Goal: Task Accomplishment & Management: Manage account settings

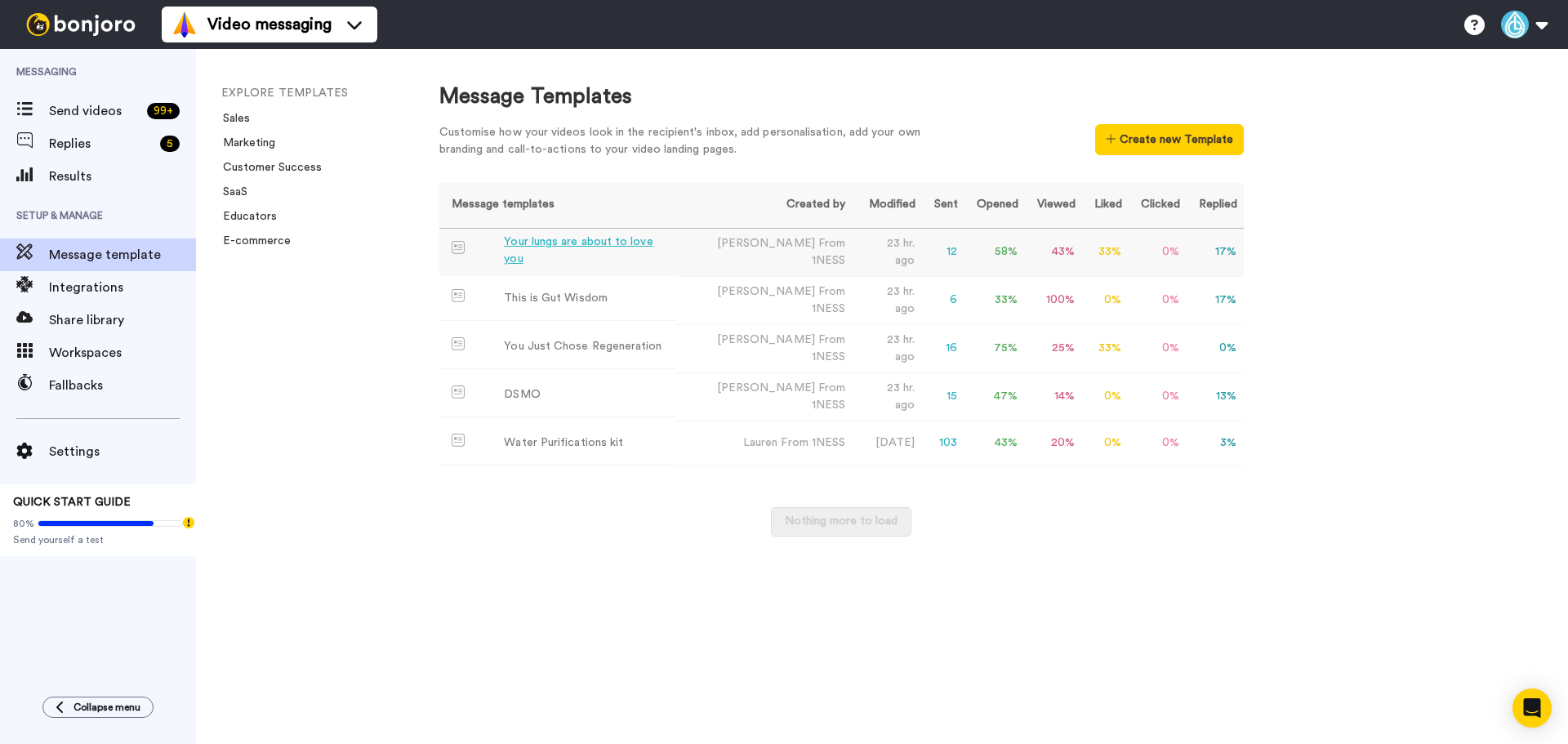
click at [643, 259] on div "Your lungs are about to love you" at bounding box center [587, 250] width 166 height 35
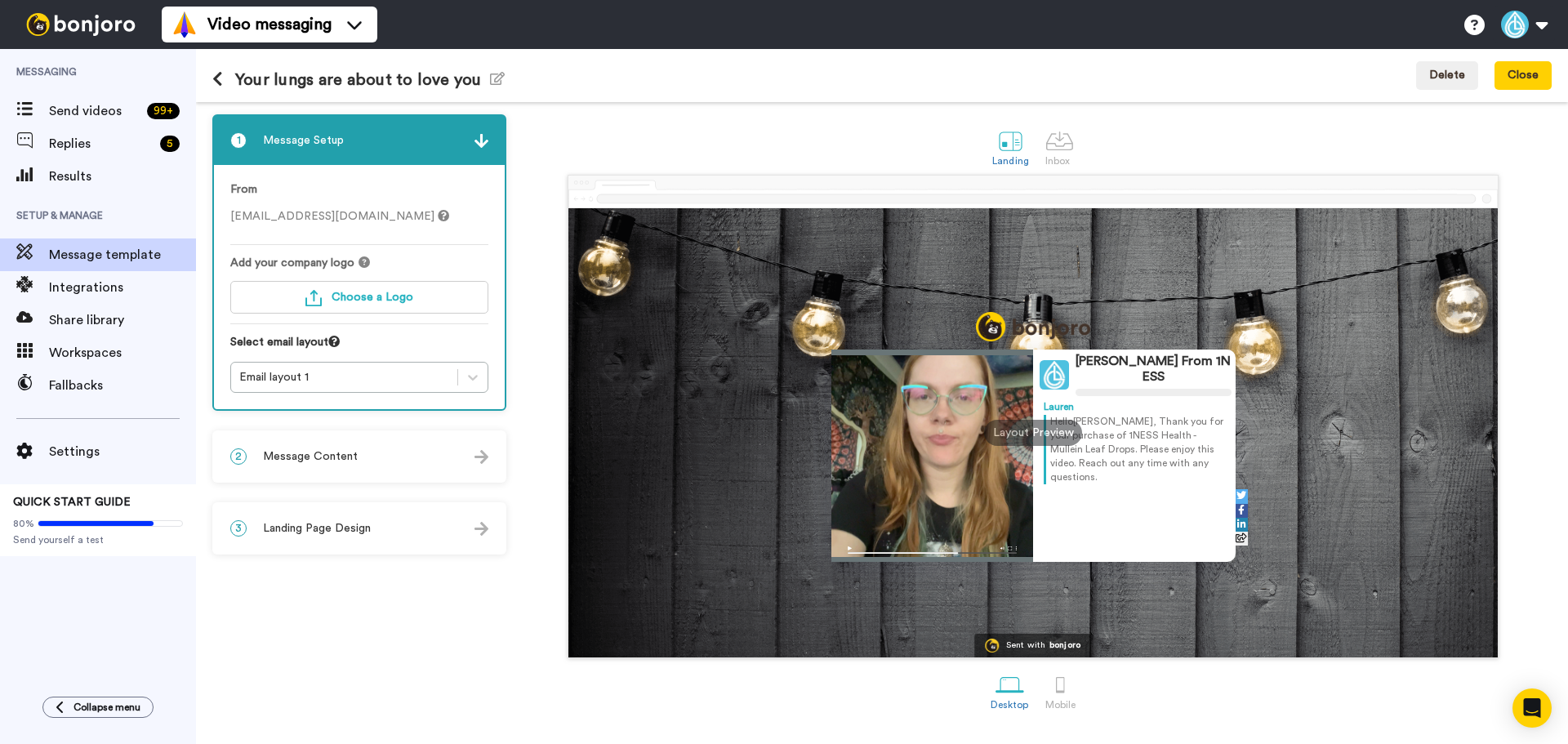
click at [454, 433] on div "2 Message Content" at bounding box center [359, 456] width 291 height 49
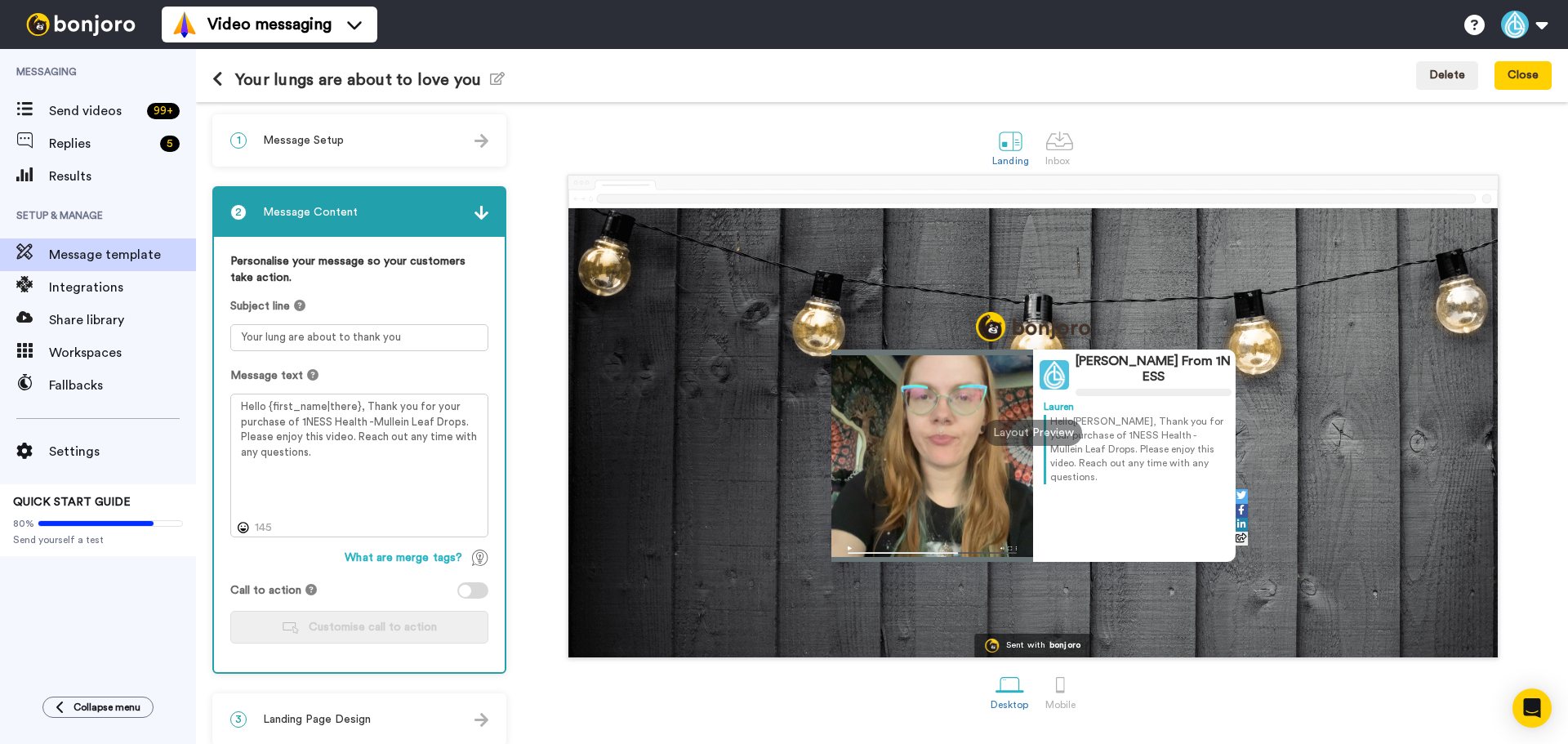
click at [370, 151] on div "1 Message Setup" at bounding box center [359, 140] width 291 height 49
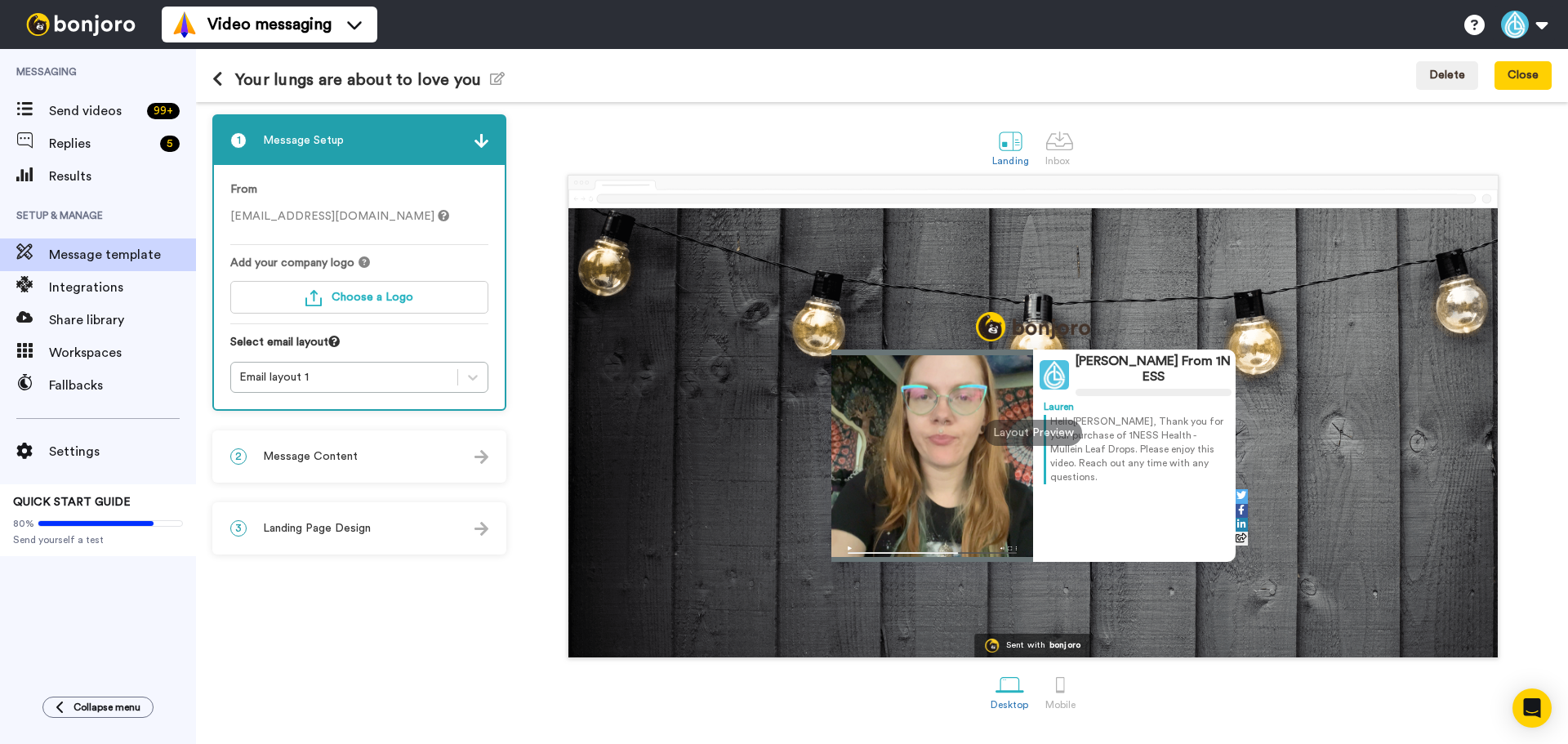
click at [384, 434] on div "2 Message Content" at bounding box center [359, 456] width 291 height 49
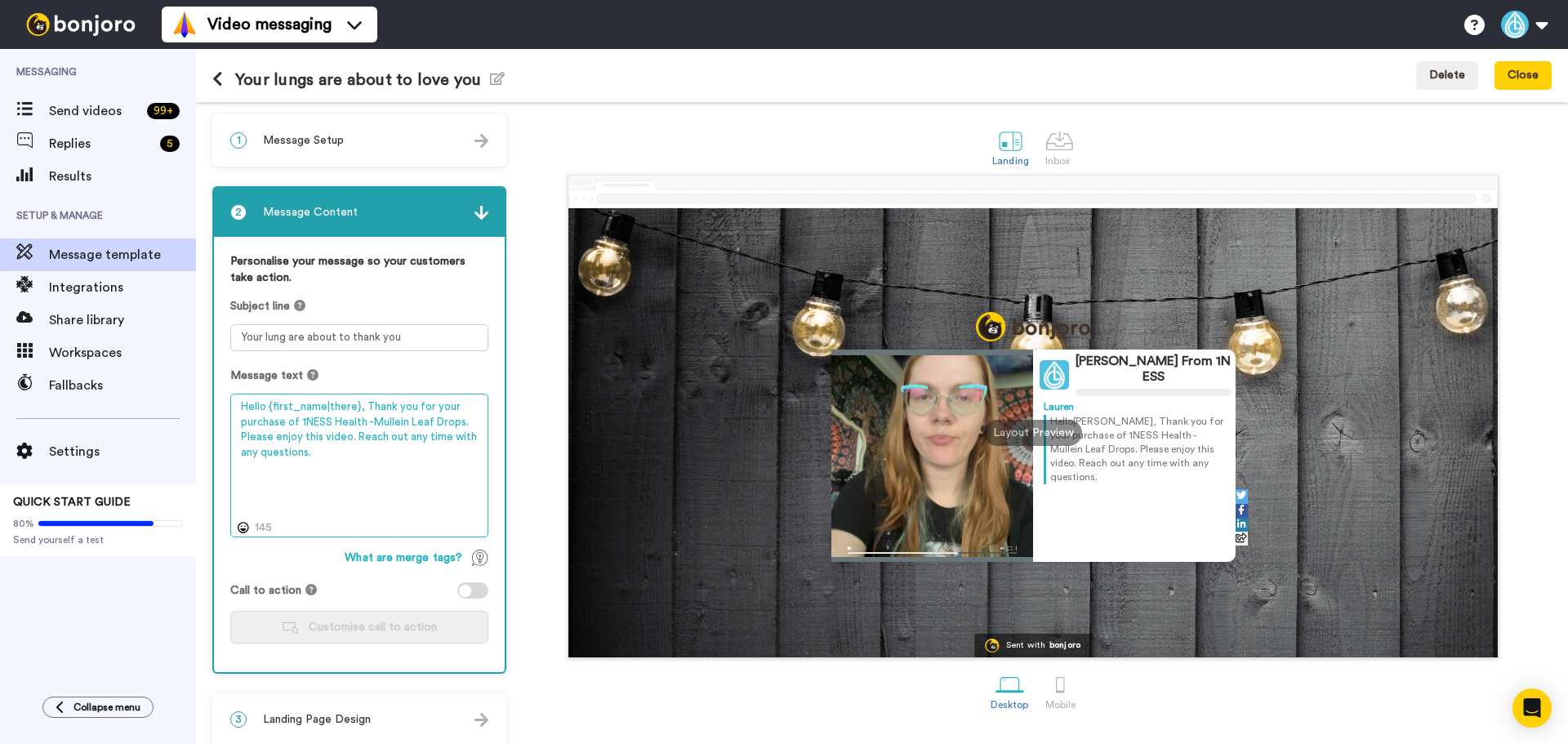
drag, startPoint x: 354, startPoint y: 405, endPoint x: 271, endPoint y: 406, distance: 83.0
click at [271, 406] on textarea "Hello {first_name|there}, Thank you for your purchase of 1NESS Health -Mullein …" at bounding box center [360, 465] width 258 height 143
type textarea "Hello , Thank you for your purchase of 1NESS Health -Mullein Leaf Drops. Please…"
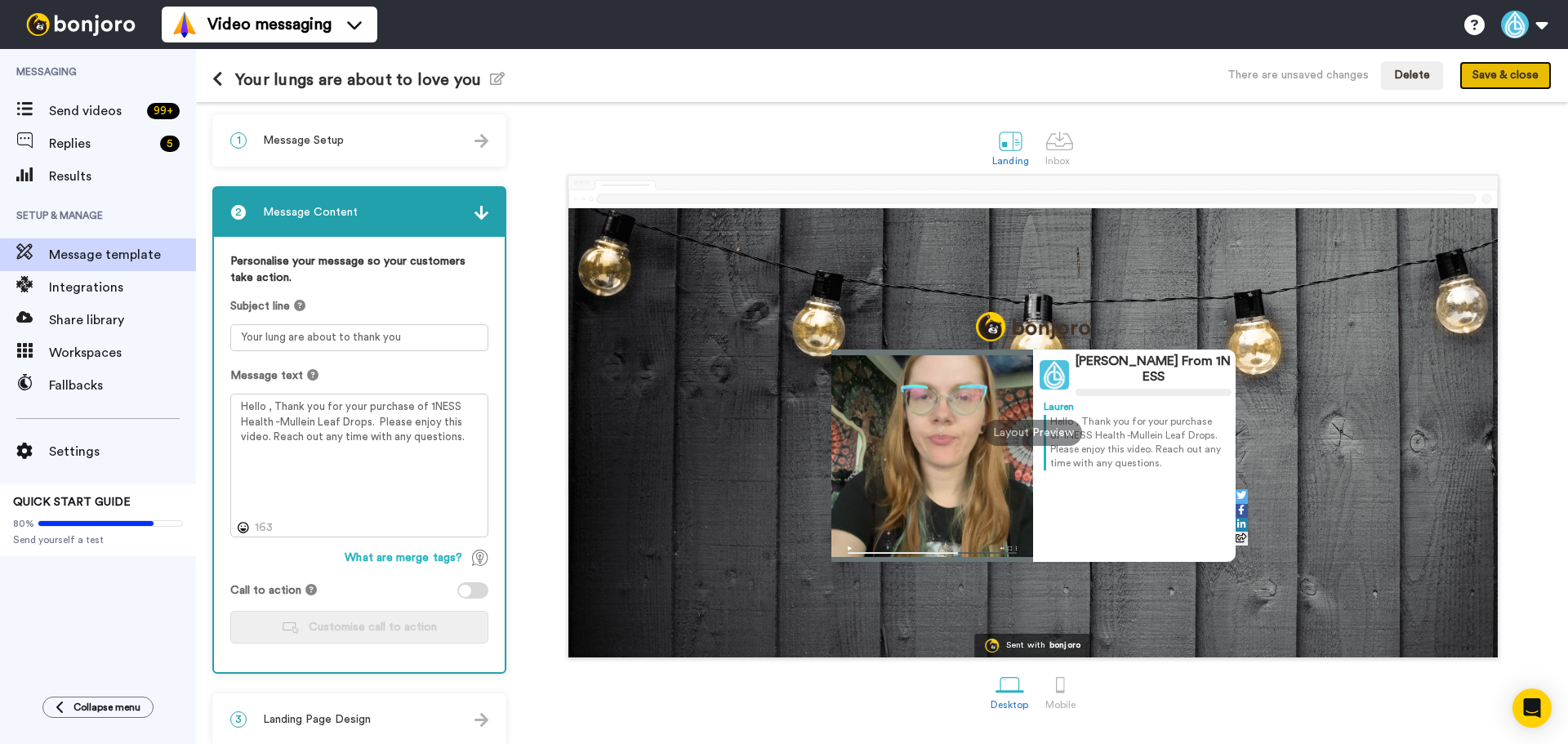
click at [1518, 82] on button "Save & close" at bounding box center [1506, 76] width 93 height 29
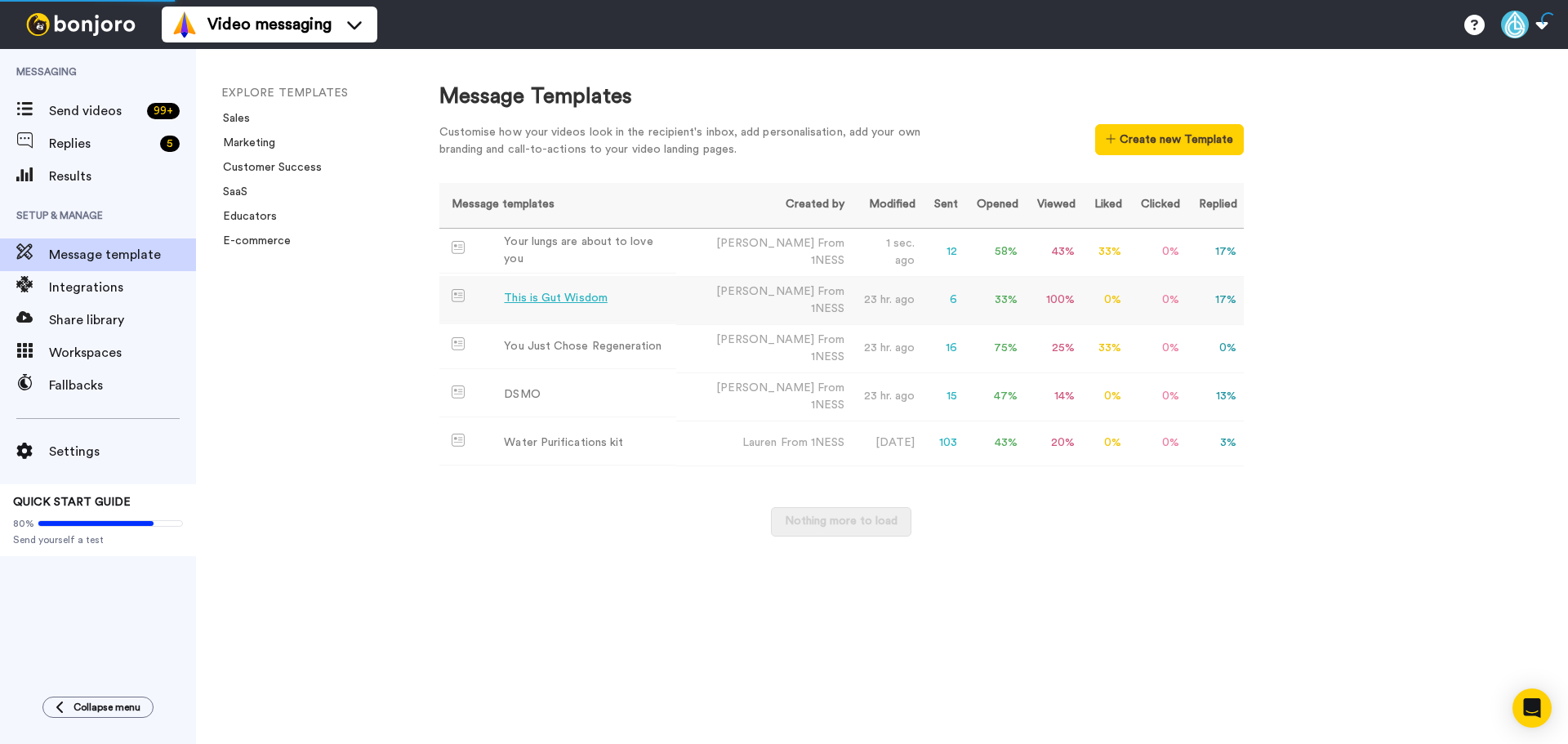
click at [786, 302] on td "[PERSON_NAME] From 1NESS" at bounding box center [763, 300] width 175 height 48
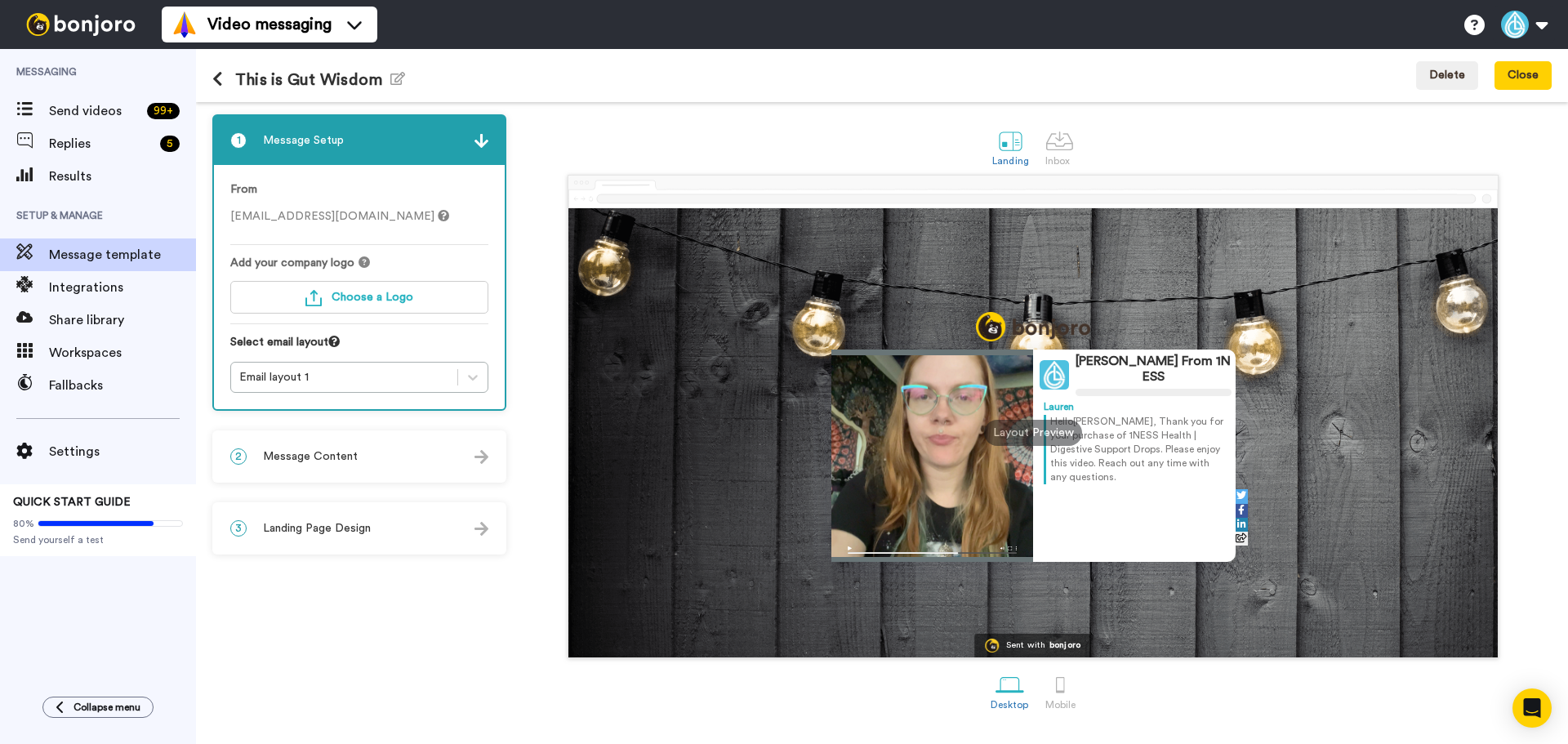
click at [391, 471] on div "2 Message Content" at bounding box center [359, 456] width 291 height 49
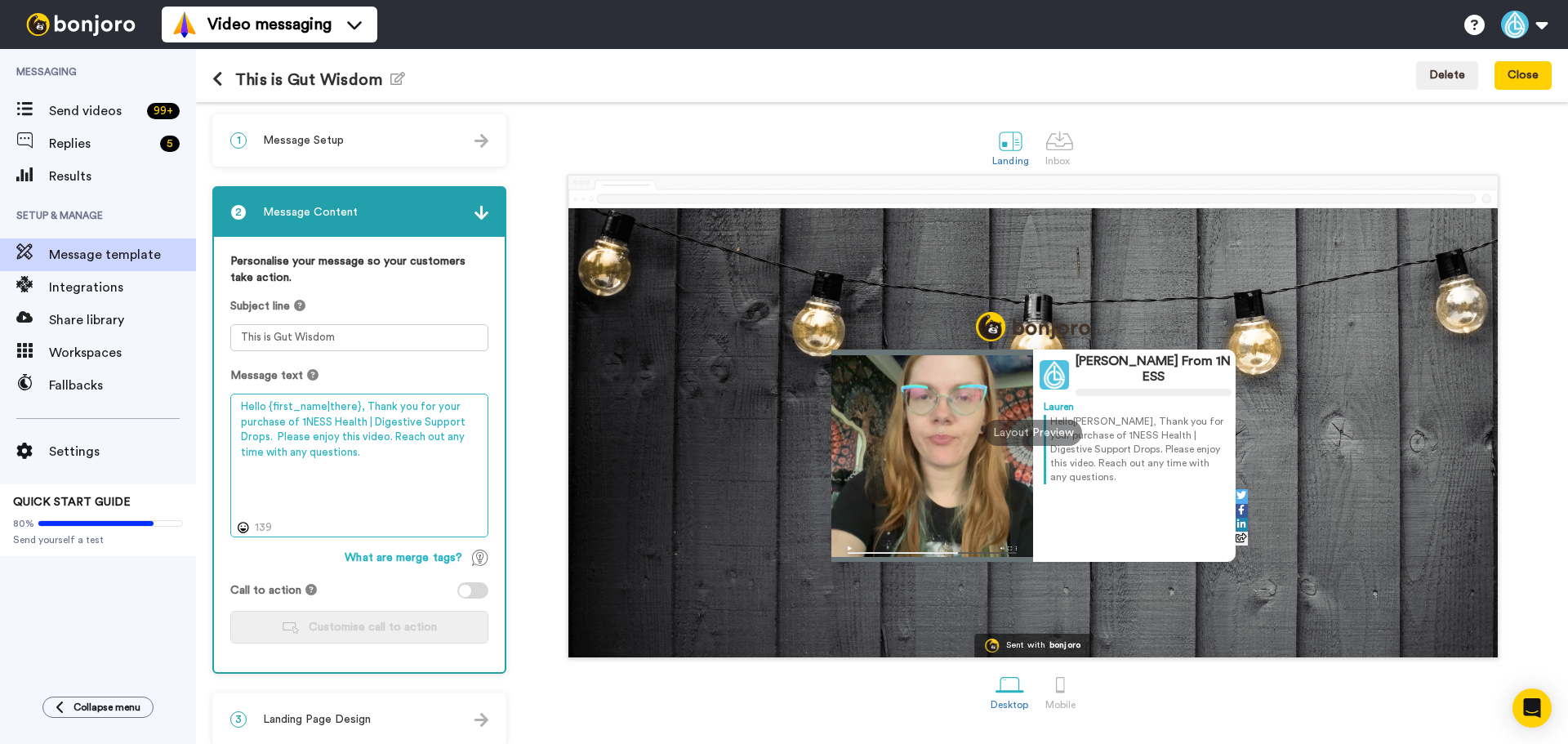
drag, startPoint x: 352, startPoint y: 405, endPoint x: 272, endPoint y: 408, distance: 80.1
click at [272, 408] on textarea "Hello {first_name|there}, Thank you for your purchase of 1NESS Health | Digesti…" at bounding box center [360, 465] width 258 height 143
type textarea "Hello , Thank you for your purchase of 1NESS Health | Digestive Support Drops. …"
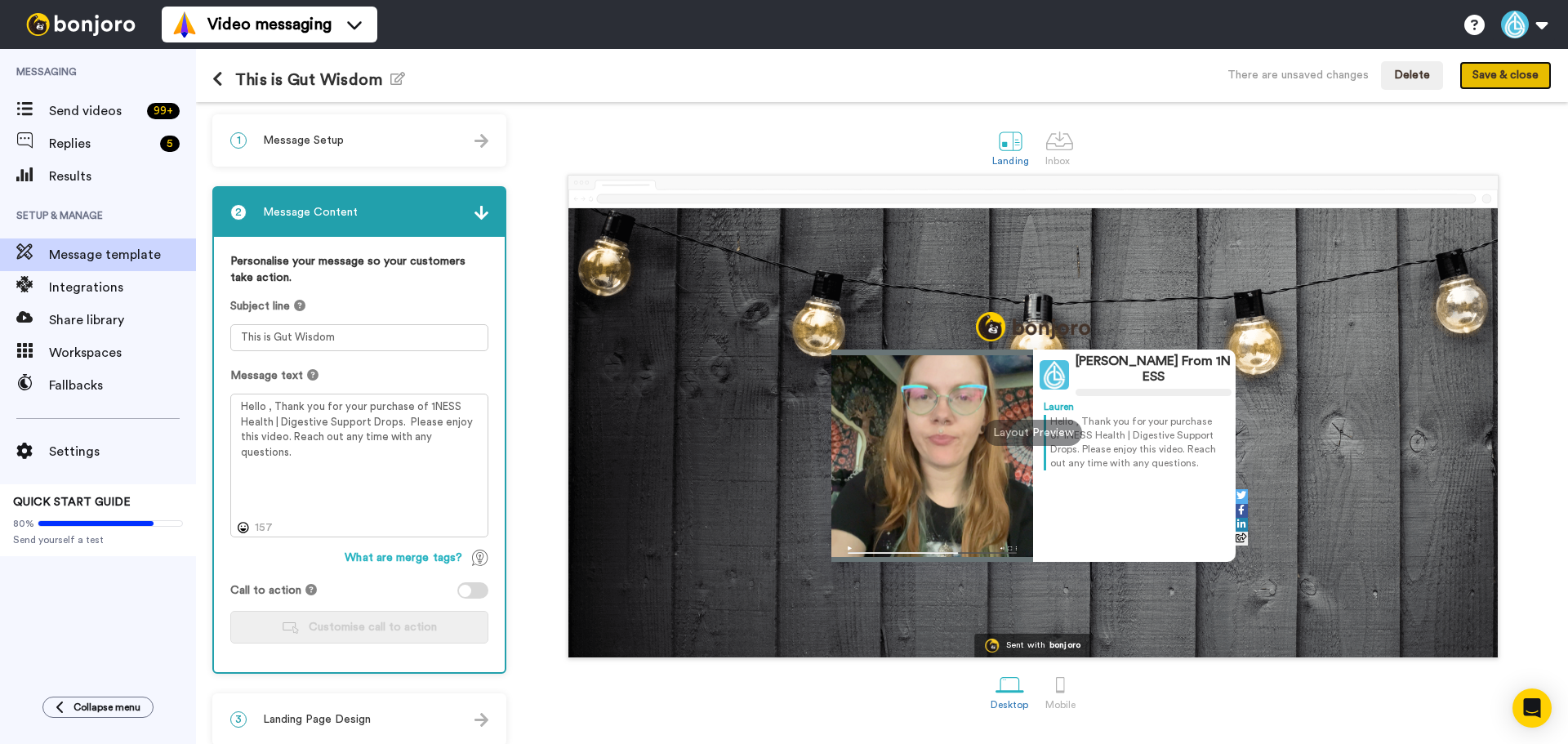
click at [1495, 84] on button "Save & close" at bounding box center [1506, 76] width 93 height 29
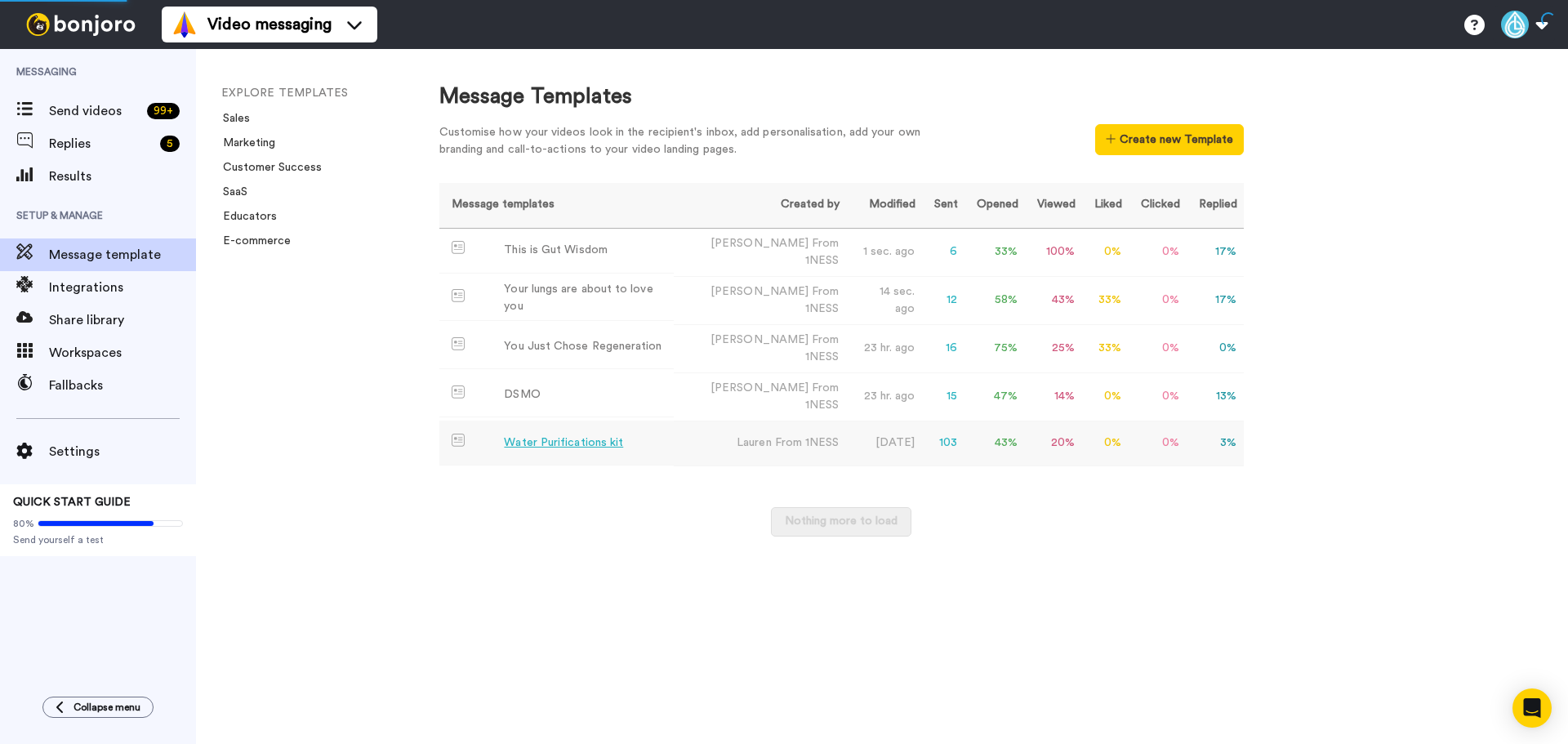
click at [616, 435] on div "Water Purifications kit" at bounding box center [564, 442] width 119 height 17
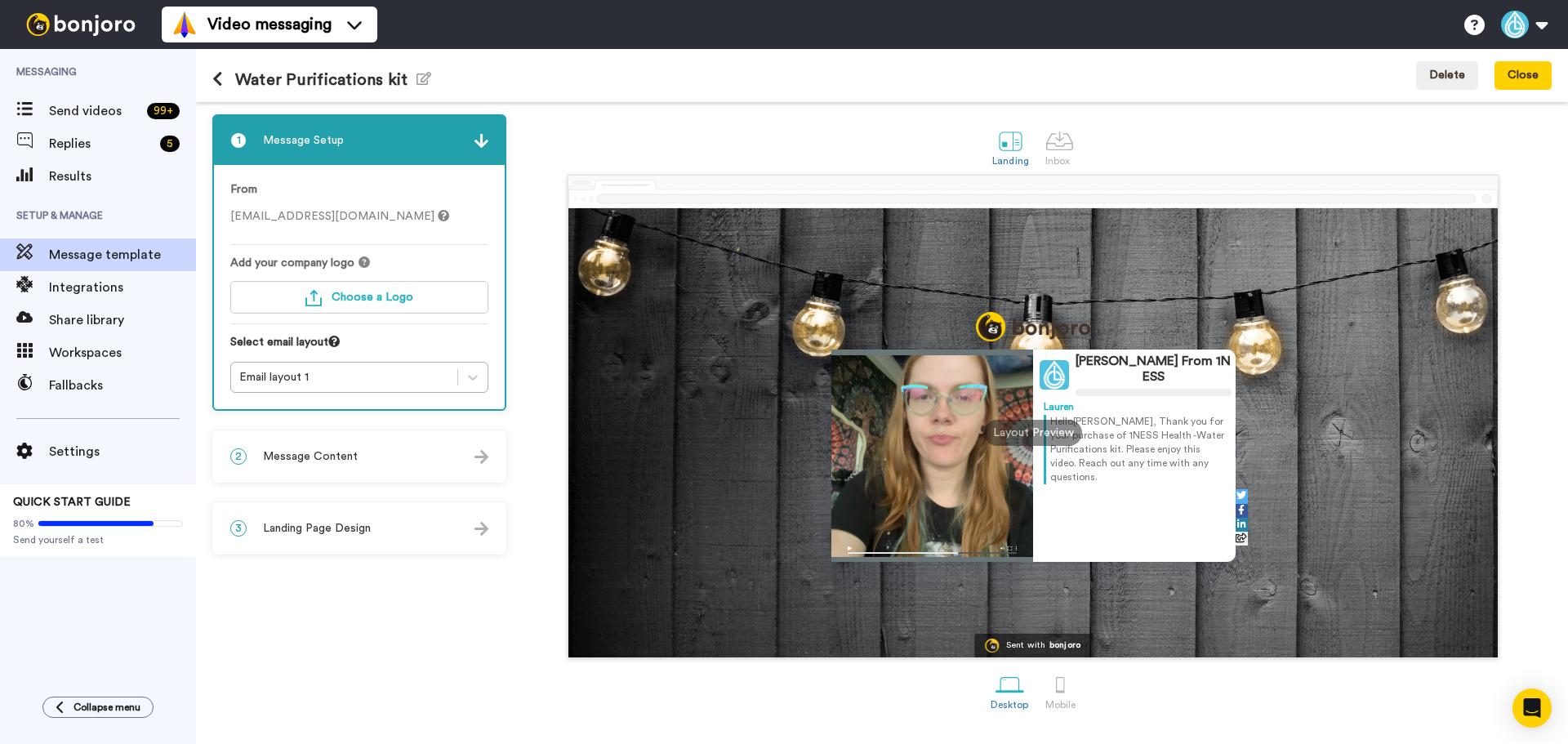
click at [400, 447] on div "2 Message Content" at bounding box center [359, 456] width 291 height 49
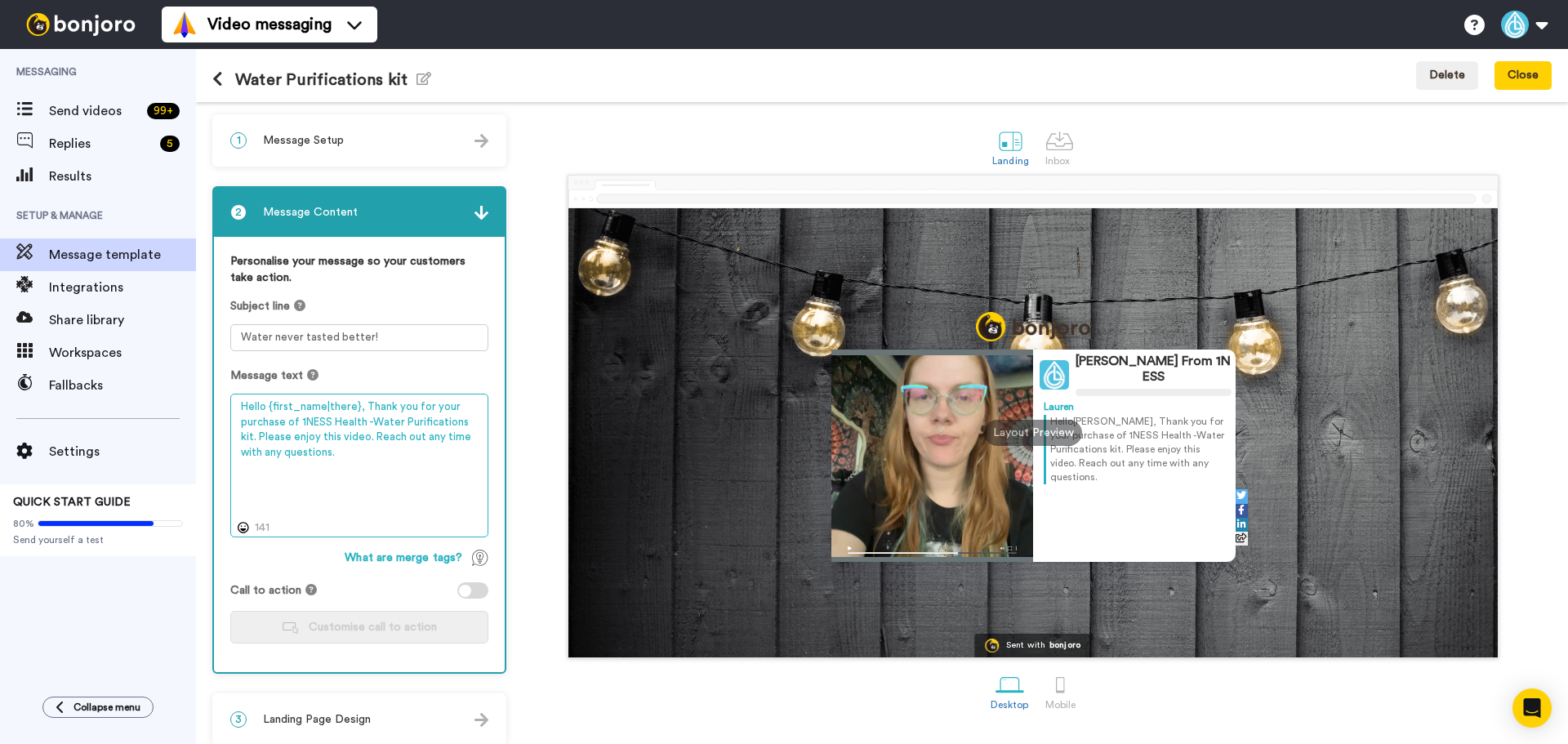
drag, startPoint x: 354, startPoint y: 406, endPoint x: 270, endPoint y: 407, distance: 84.0
click at [270, 407] on textarea "Hello {first_name|there}, Thank you for your purchase of 1NESS Health -Water Pu…" at bounding box center [360, 465] width 258 height 143
type textarea "Hello , Thank you for your purchase of 1NESS Health -Water Purifications kit. P…"
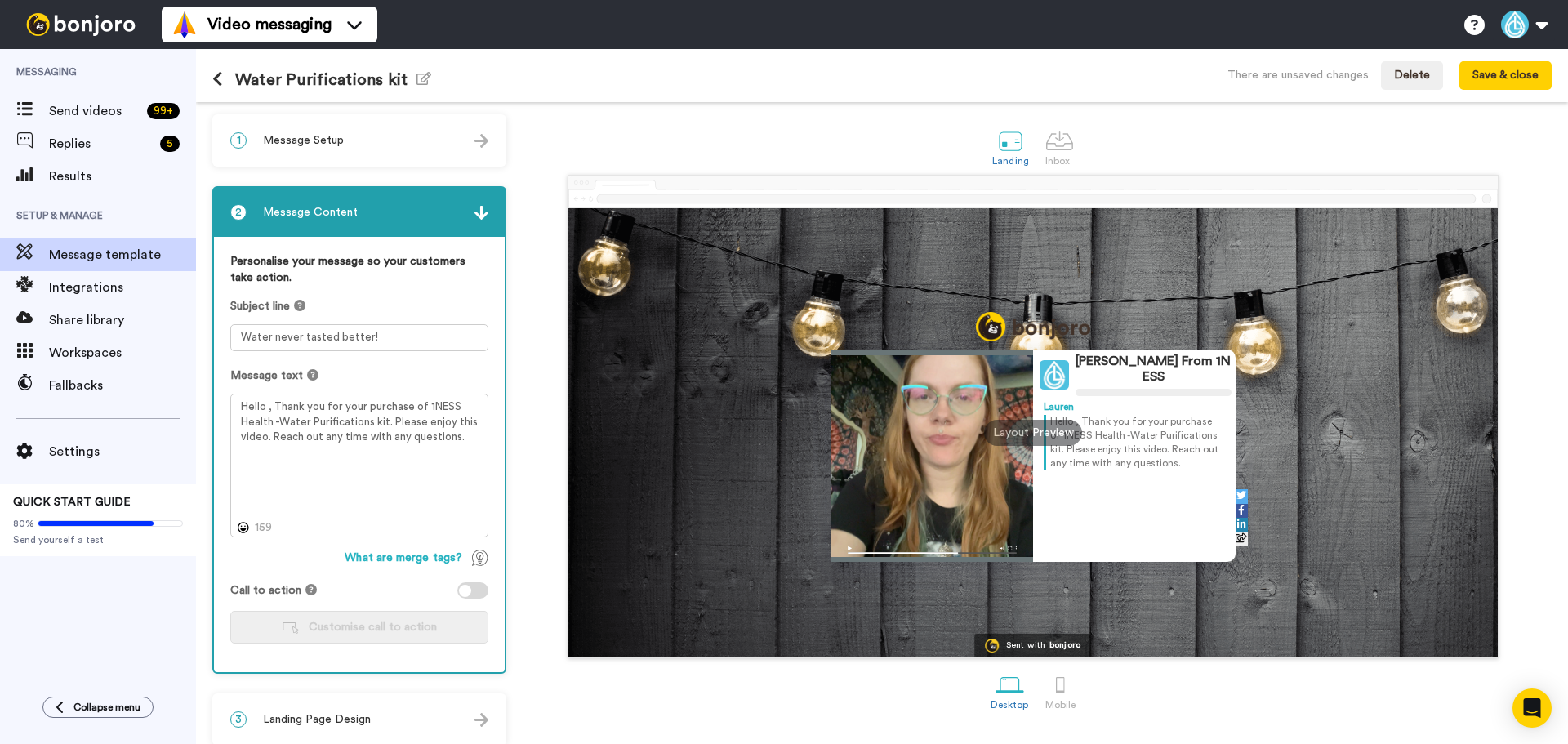
click at [1532, 91] on div "Water Purifications kit Edit name There are unsaved changes Delete Save & close" at bounding box center [881, 76] width 1372 height 53
click at [1512, 64] on button "Save & close" at bounding box center [1506, 76] width 93 height 29
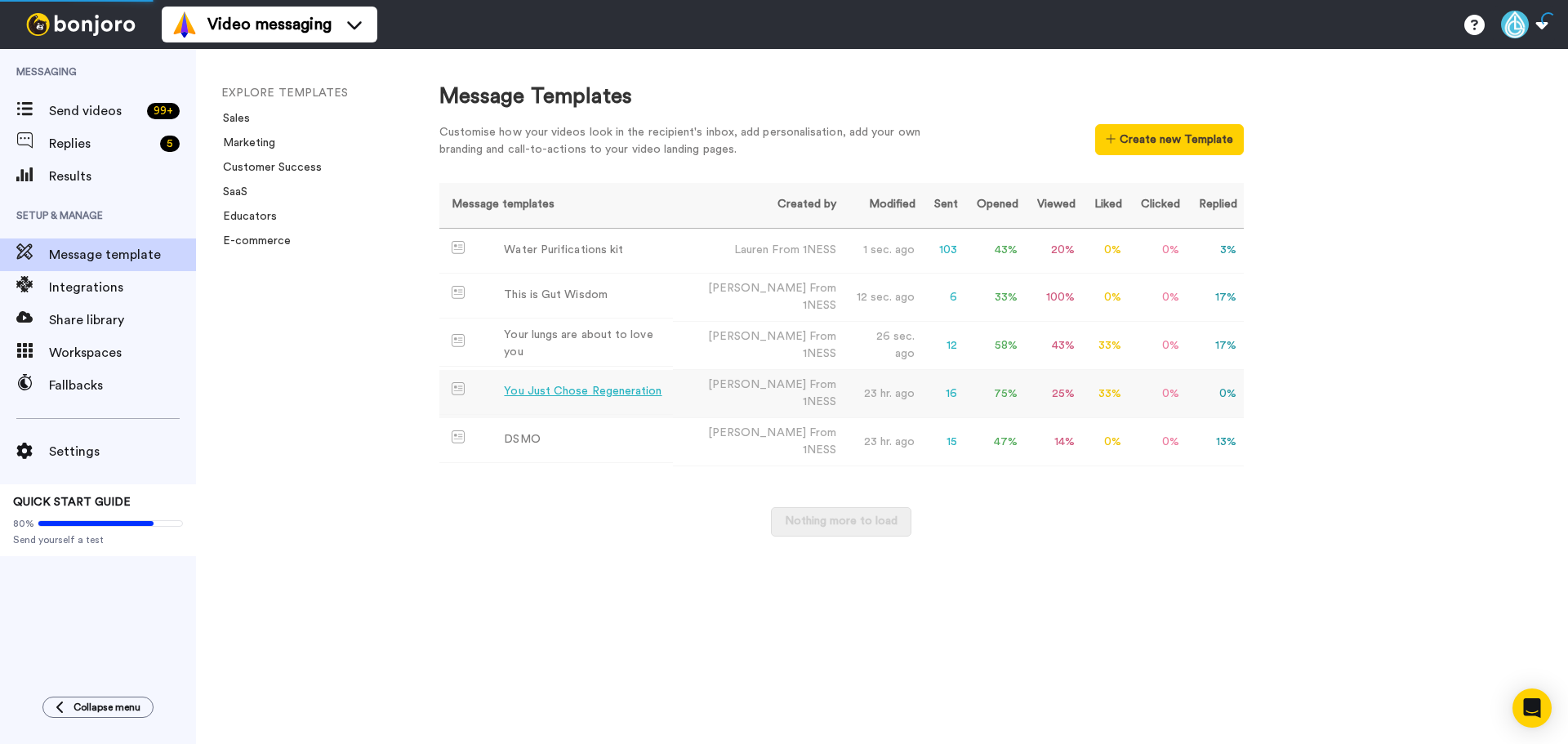
click at [615, 389] on div "You Just Chose Regeneration" at bounding box center [582, 391] width 158 height 17
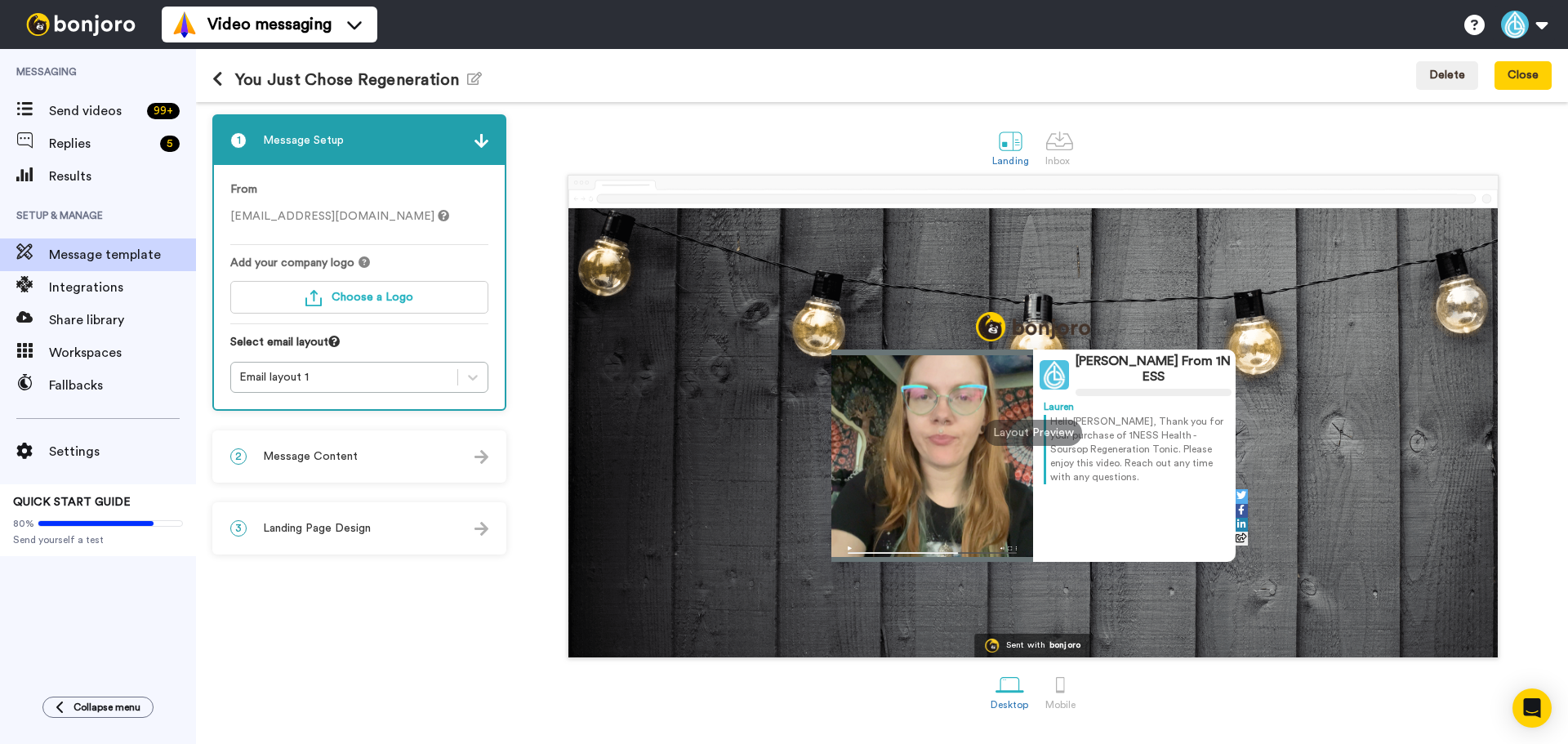
click at [360, 450] on div "2 Message Content" at bounding box center [359, 456] width 291 height 49
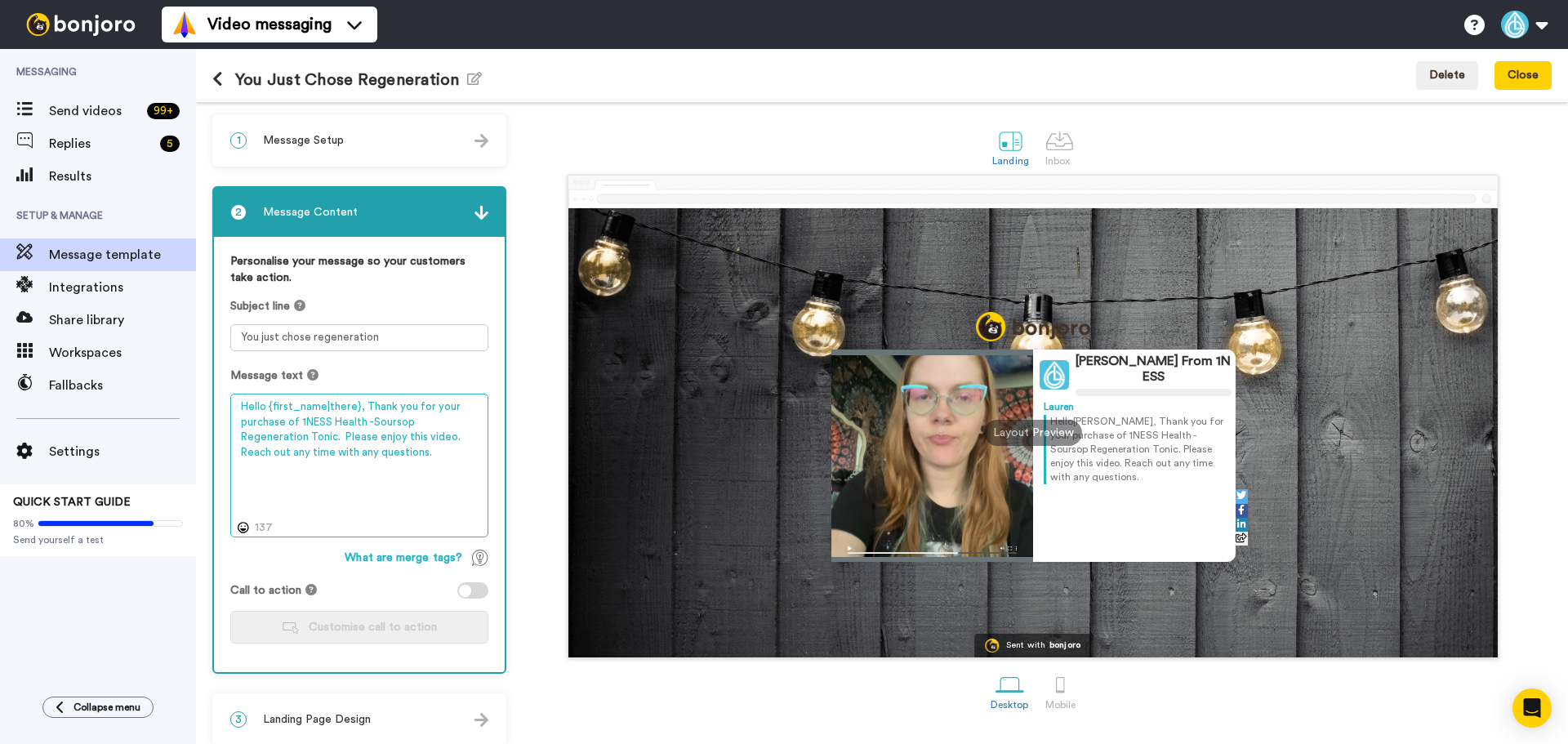
drag, startPoint x: 351, startPoint y: 407, endPoint x: 271, endPoint y: 405, distance: 80.0
click at [271, 405] on textarea "Hello {first_name|there}, Thank you for your purchase of 1NESS Health -Soursop …" at bounding box center [360, 465] width 258 height 143
type textarea "Hello , Thank you for your purchase of 1NESS Health -Soursop Regeneration Tonic…"
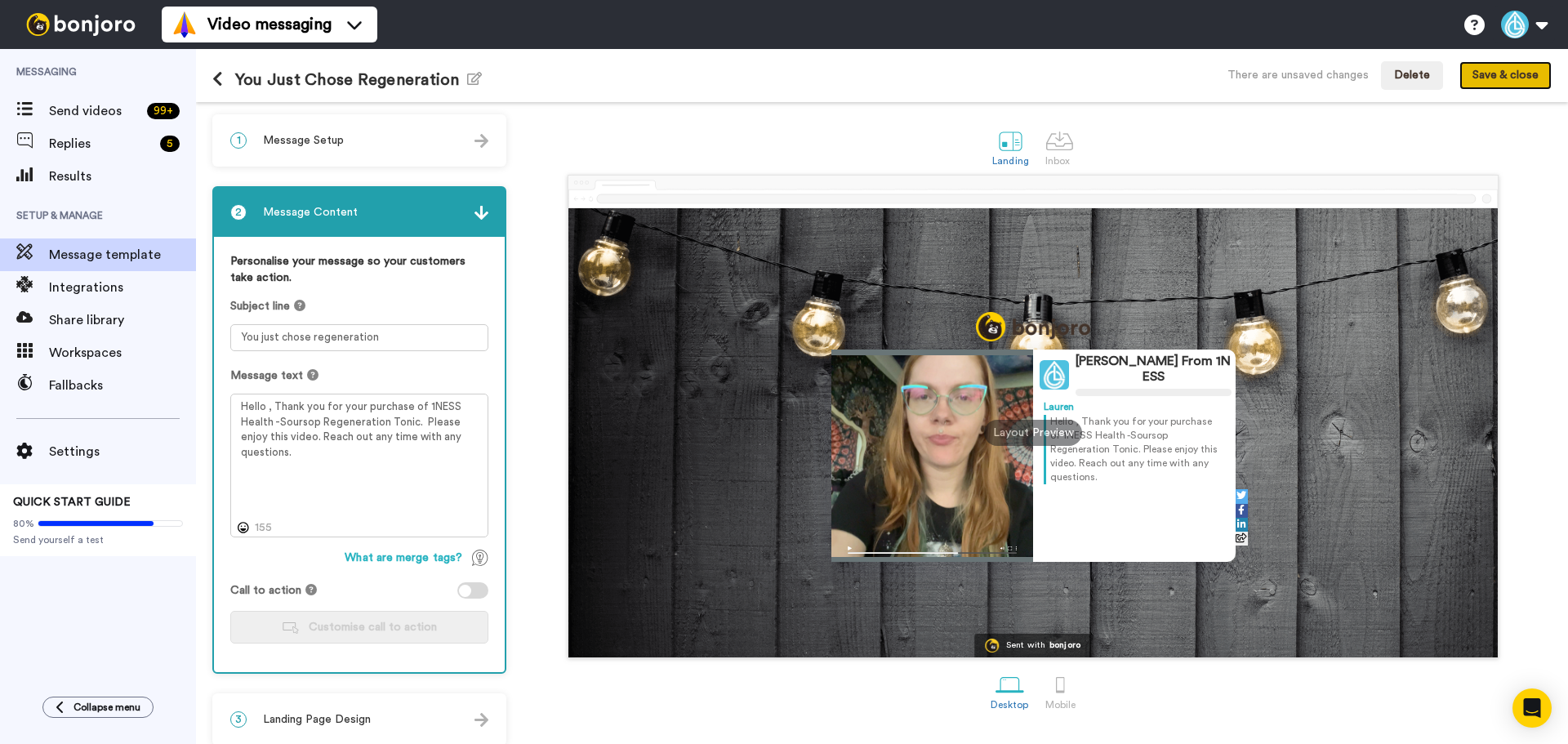
click at [1513, 81] on button "Save & close" at bounding box center [1506, 76] width 93 height 29
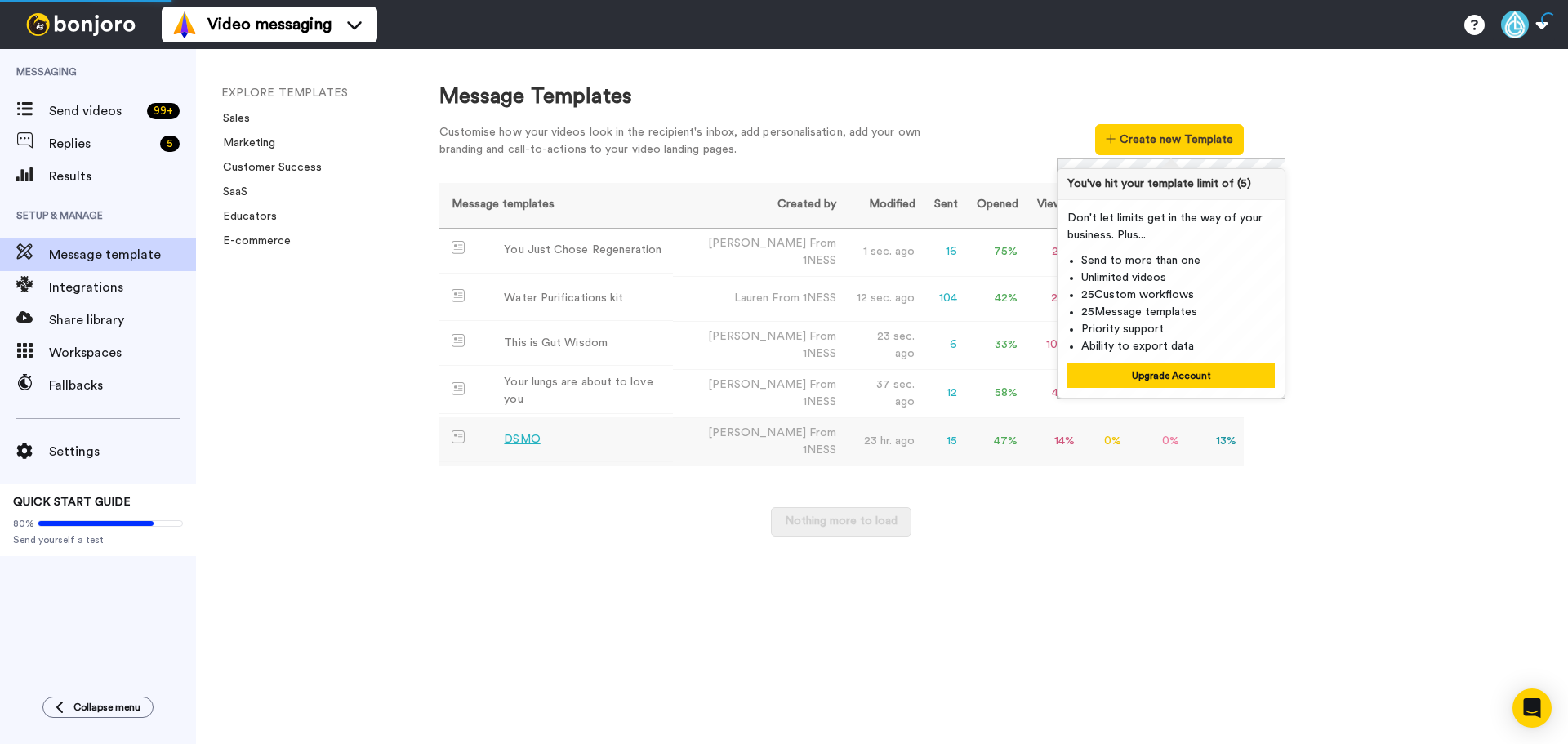
click at [599, 429] on td "DSMO" at bounding box center [556, 440] width 234 height 44
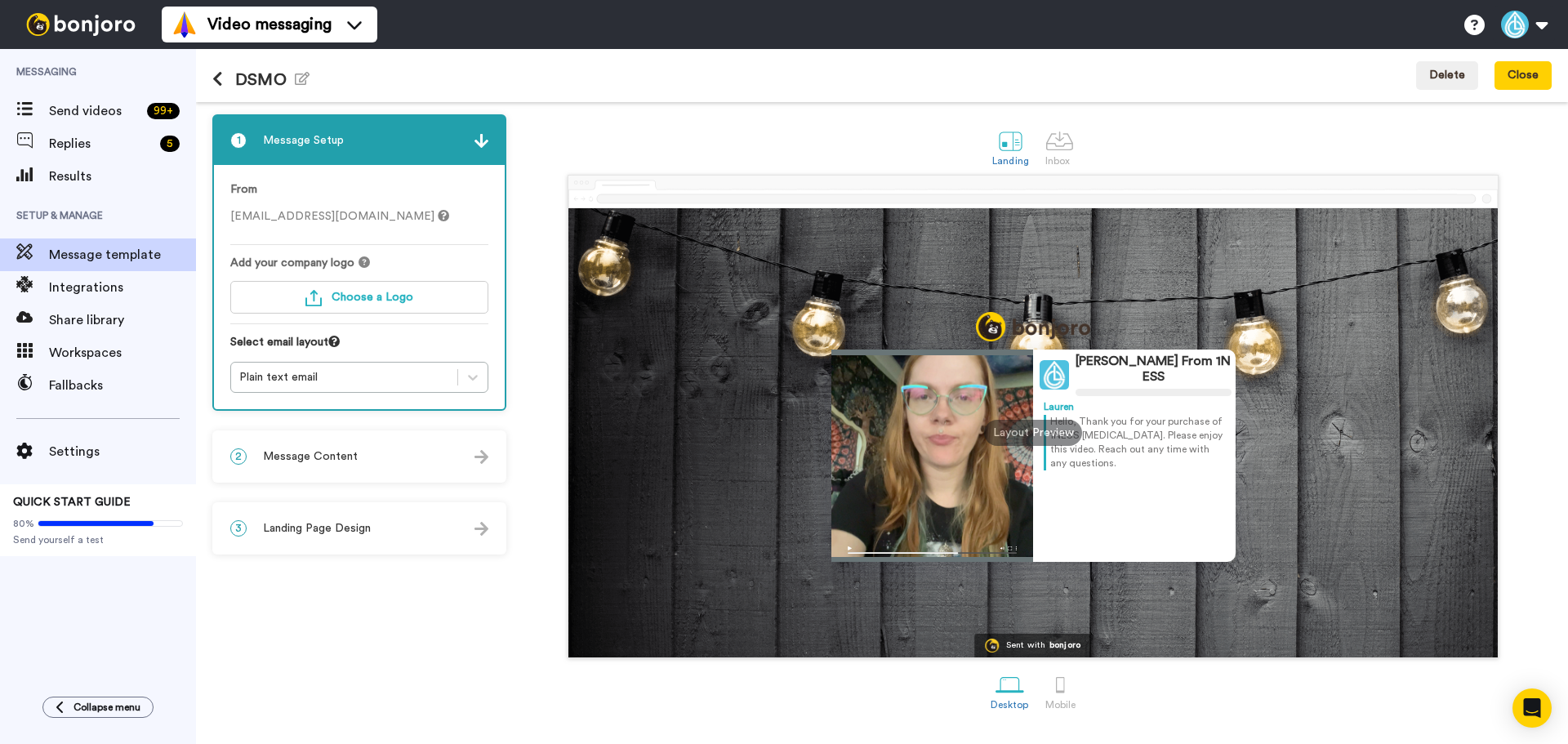
click at [338, 466] on div "2 Message Content" at bounding box center [359, 456] width 291 height 49
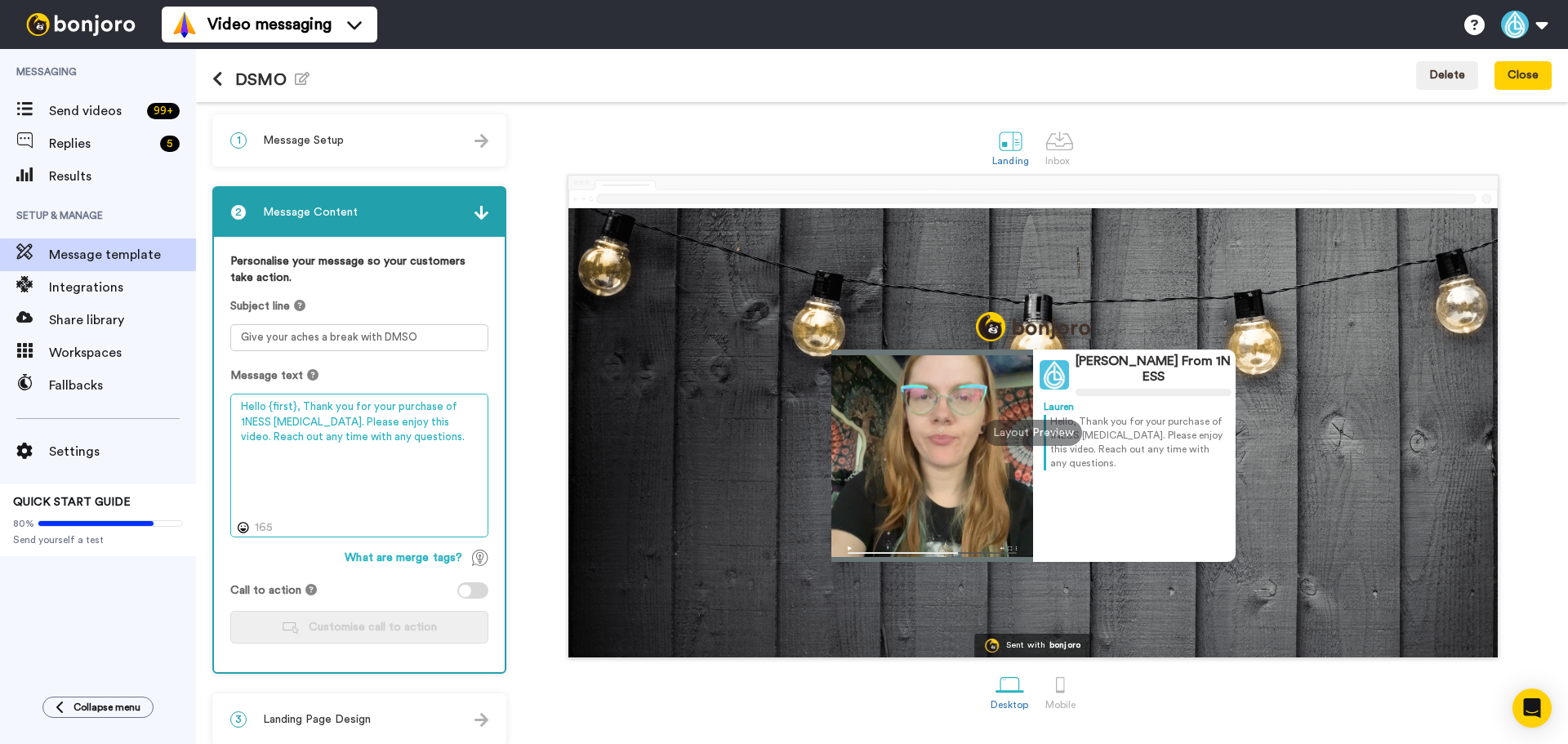
drag, startPoint x: 293, startPoint y: 403, endPoint x: 281, endPoint y: 405, distance: 12.2
click at [281, 405] on textarea "Hello {first}, Thank you for your purchase of 1NESS [MEDICAL_DATA]. Please enjo…" at bounding box center [360, 465] width 258 height 143
type textarea "Hello , Thank you for your purchase of 1NESS [MEDICAL_DATA]. Please enjoy this …"
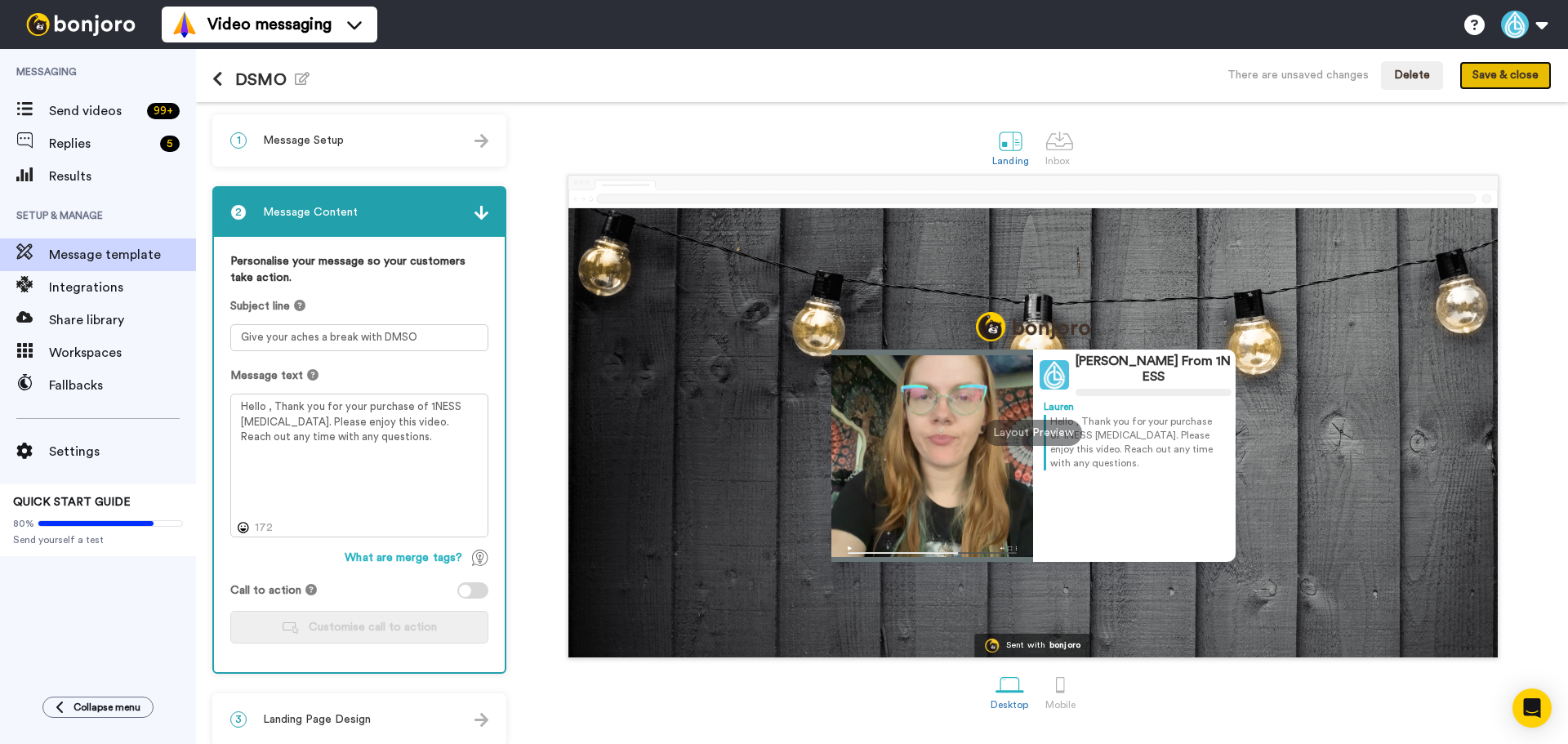
click at [1523, 84] on button "Save & close" at bounding box center [1506, 76] width 93 height 29
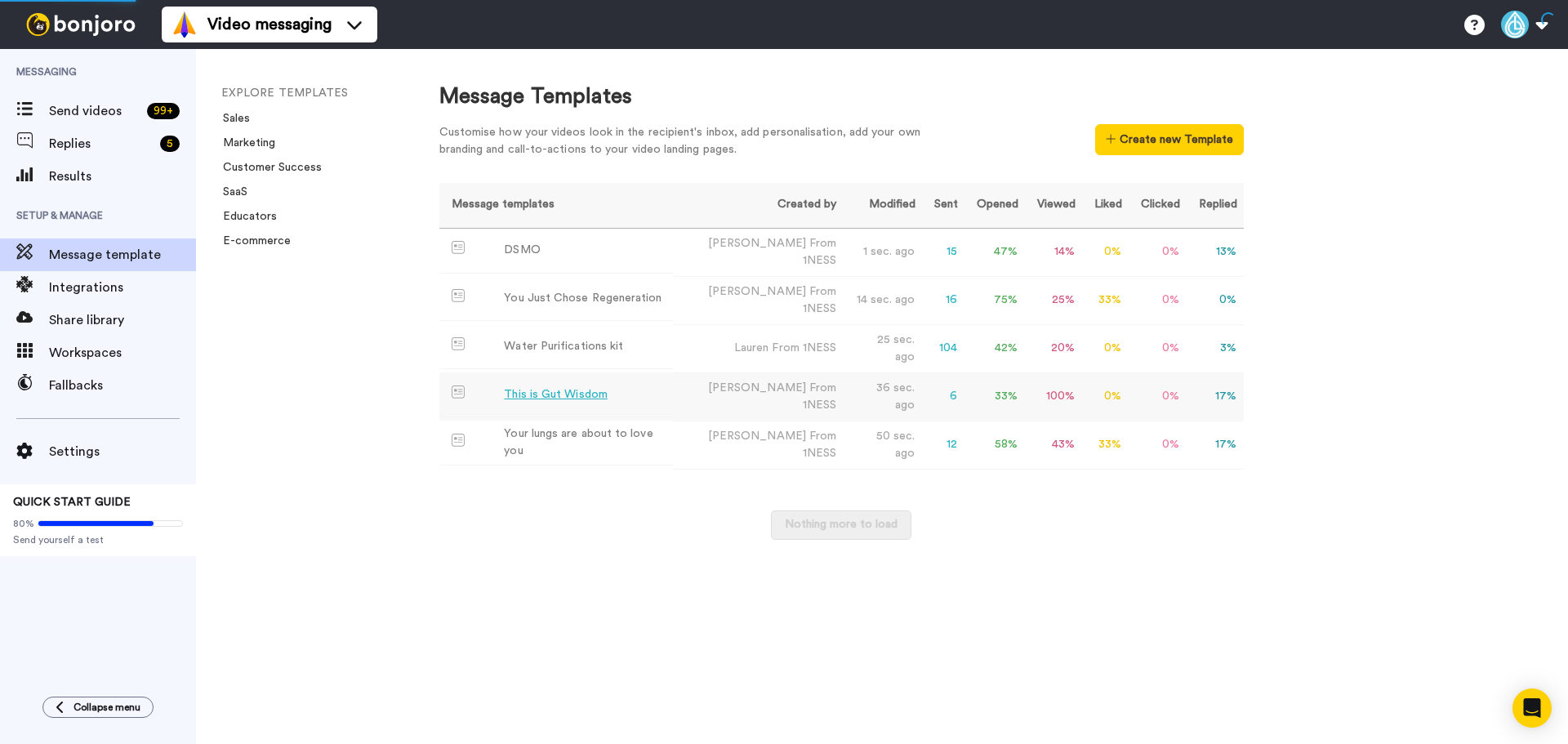
click at [652, 386] on td "This is Gut Wisdom" at bounding box center [556, 394] width 234 height 44
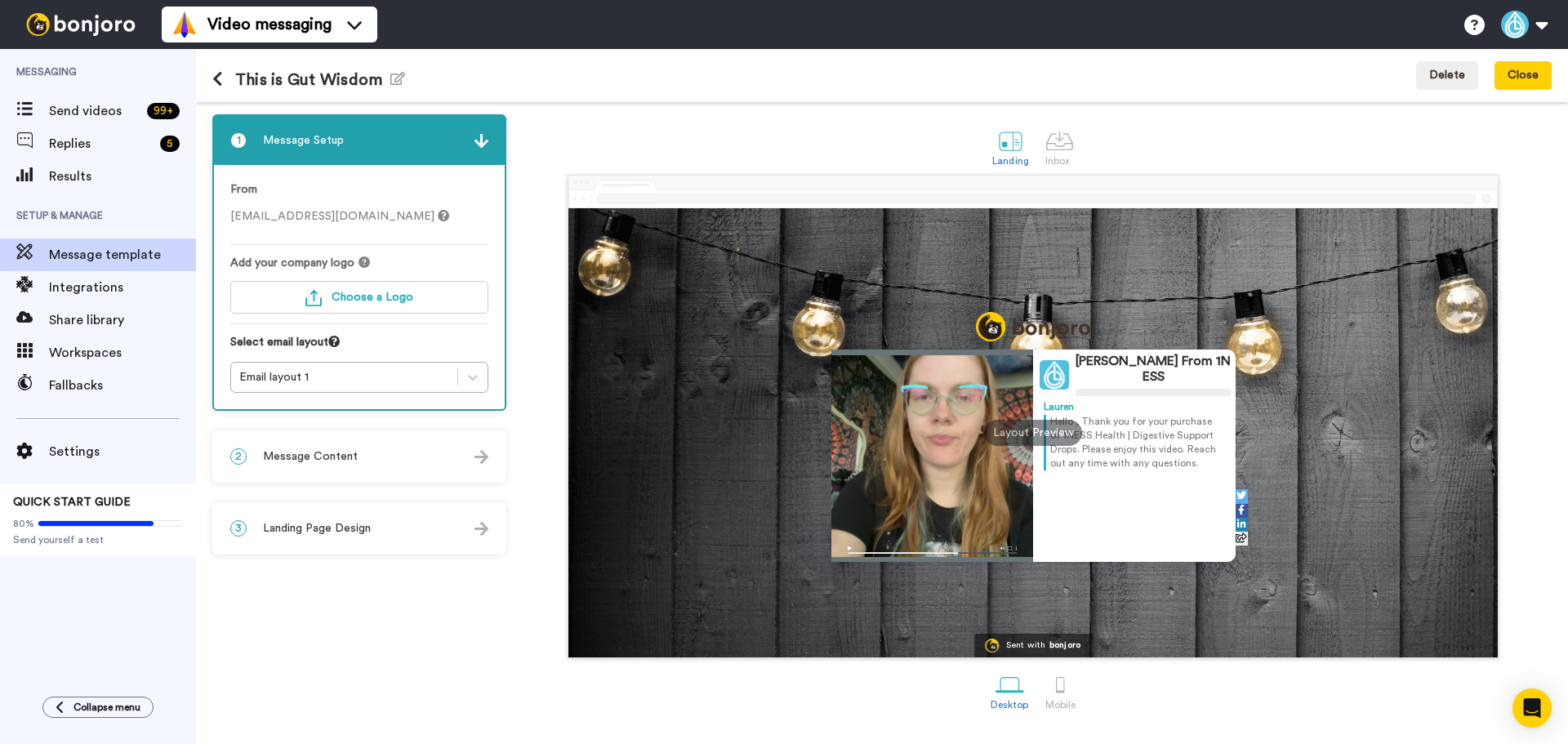
click at [345, 443] on div "2 Message Content" at bounding box center [359, 456] width 291 height 49
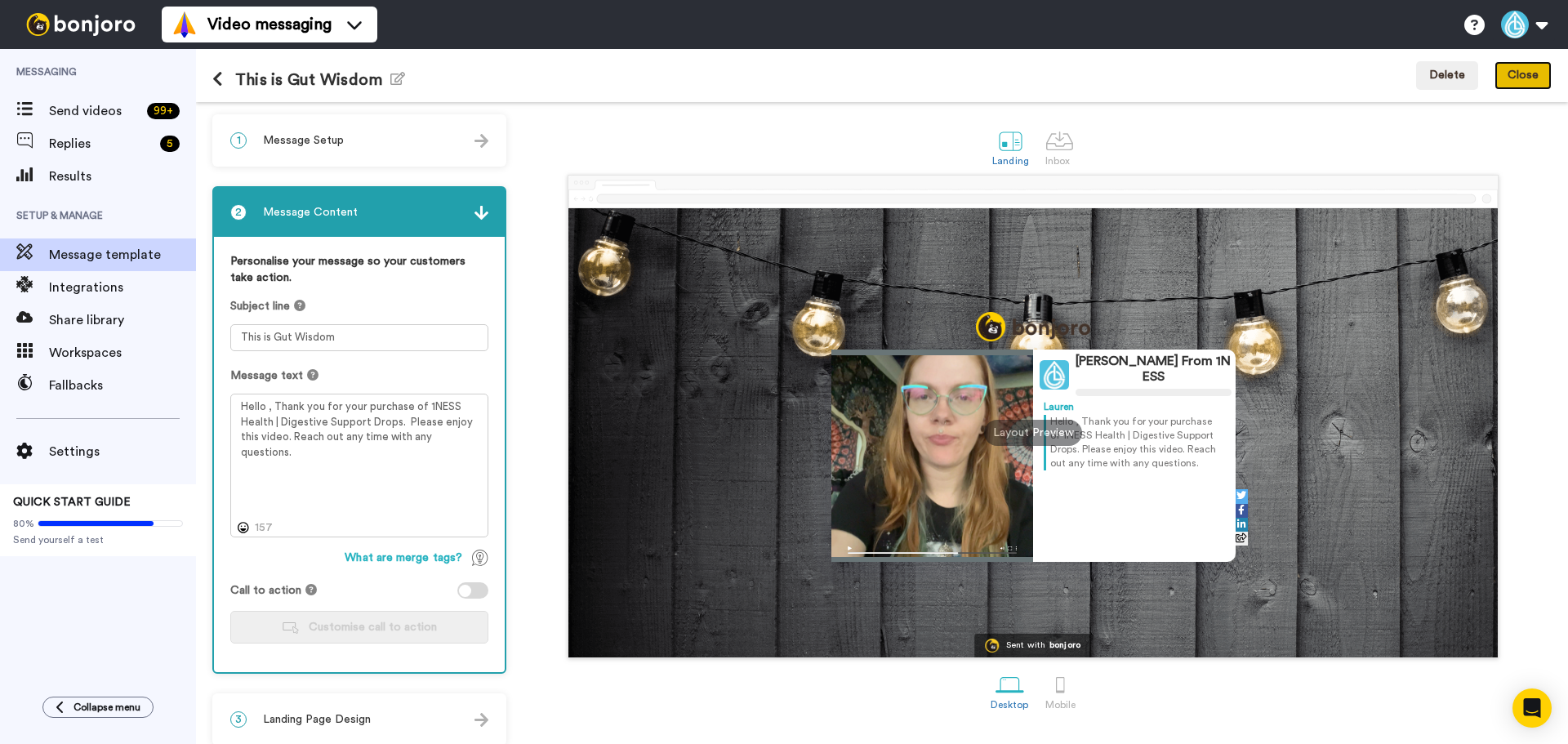
click at [1515, 80] on button "Close" at bounding box center [1523, 76] width 57 height 29
